Goal: Download file/media

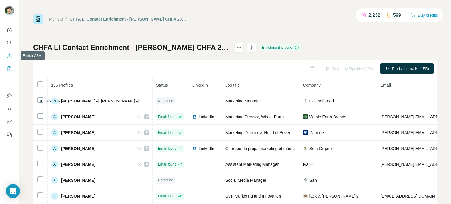
click at [8, 57] on icon "Enrich CSV" at bounding box center [9, 56] width 6 height 6
